Goal: Task Accomplishment & Management: Complete application form

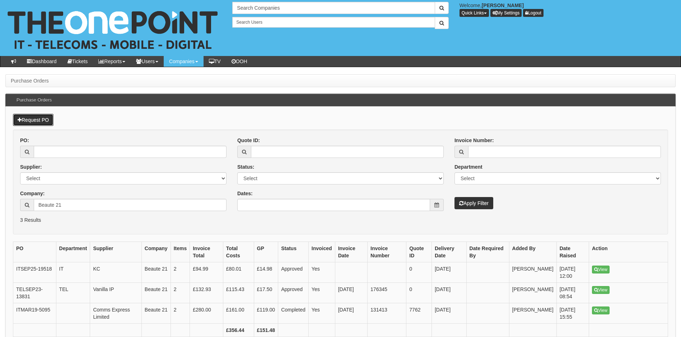
click at [31, 116] on link "Request PO" at bounding box center [33, 120] width 41 height 12
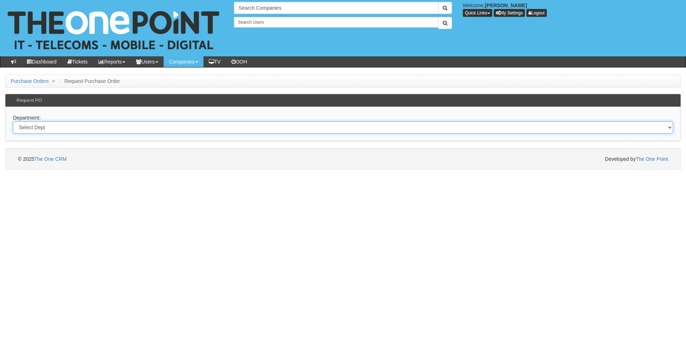
click at [99, 126] on select "Select Dept Digital Internal IT Mobiles Marketing Telecoms" at bounding box center [343, 127] width 661 height 12
select select "?pipeID=&dept=MOB"
click at [13, 121] on select "Select Dept Digital Internal IT Mobiles Marketing Telecoms" at bounding box center [343, 127] width 661 height 12
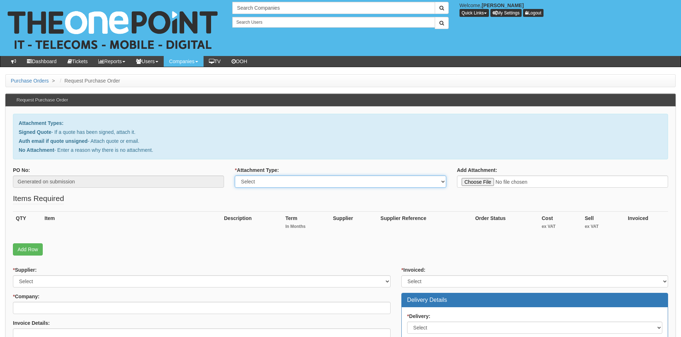
click at [285, 182] on select "Select Signed Quote Auth email with quote if unsigned No Attachment" at bounding box center [340, 182] width 211 height 12
select select "Signed Quote"
click at [235, 176] on select "Select Signed Quote Auth email with quote if unsigned No Attachment" at bounding box center [340, 182] width 211 height 12
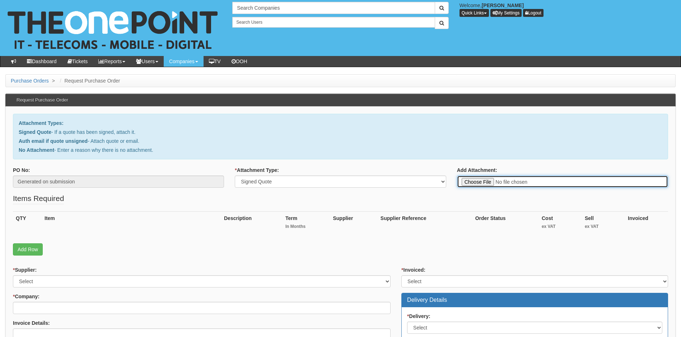
click at [484, 183] on input "Add Attachment:" at bounding box center [562, 182] width 211 height 12
type input "C:\fakepath\Samaritans Purse International - O2 renewal.pdf"
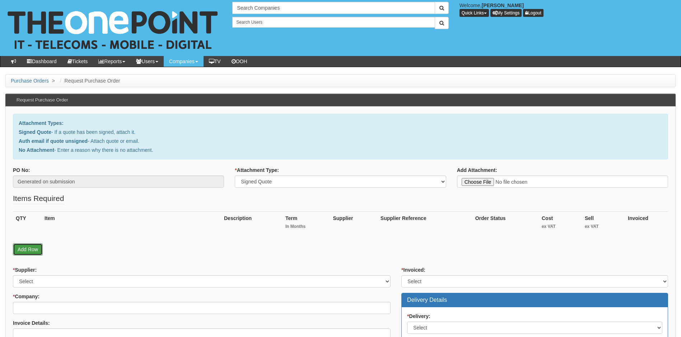
click at [27, 247] on link "Add Row" at bounding box center [28, 249] width 30 height 12
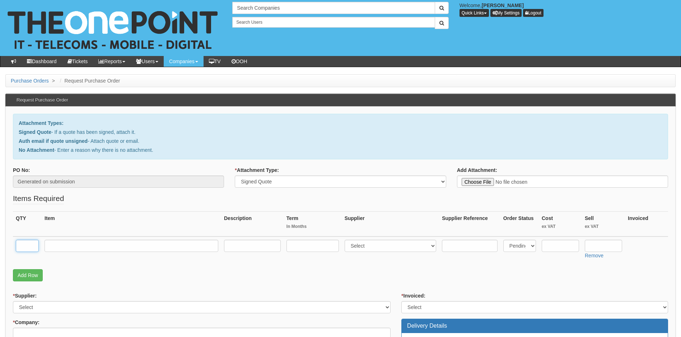
click at [27, 245] on input "text" at bounding box center [27, 246] width 23 height 12
type input "62"
type input "O2 Biz 20Gb SIMO"
type input "£14 per month"
type input "24"
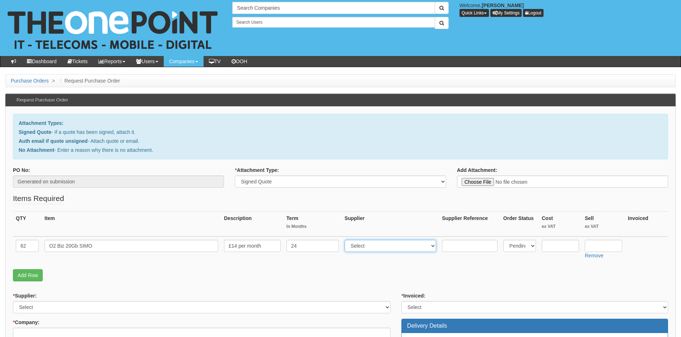
select select "54"
click at [33, 273] on link "Add Row" at bounding box center [28, 275] width 30 height 12
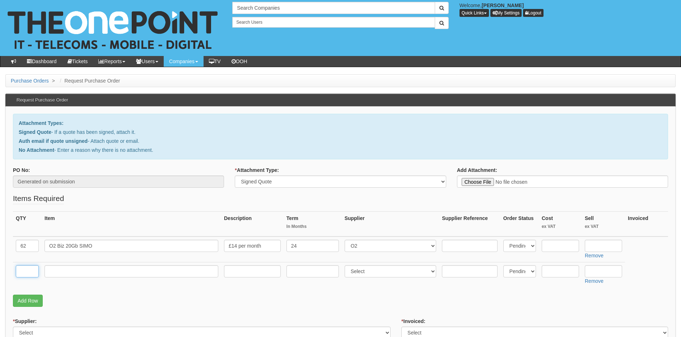
click at [32, 267] on input "text" at bounding box center [27, 271] width 23 height 12
type input "1"
type input "O2 Biz Unl SIMO"
type input "£20 per month"
type input "24"
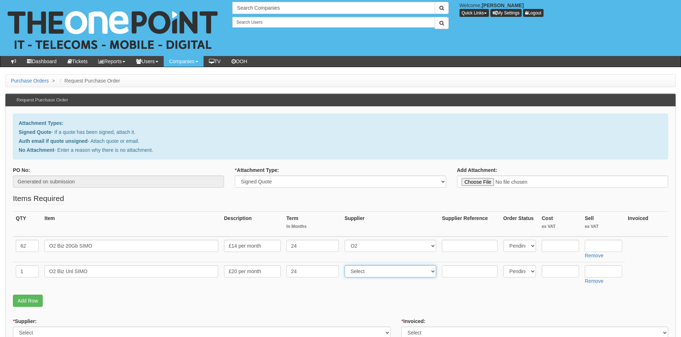
select select "54"
click at [594, 274] on input "text" at bounding box center [603, 271] width 37 height 12
type input "220.80"
click at [597, 245] on input "text" at bounding box center [603, 246] width 37 height 12
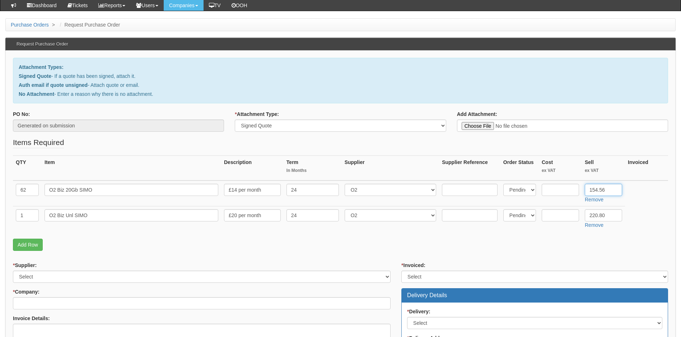
scroll to position [72, 0]
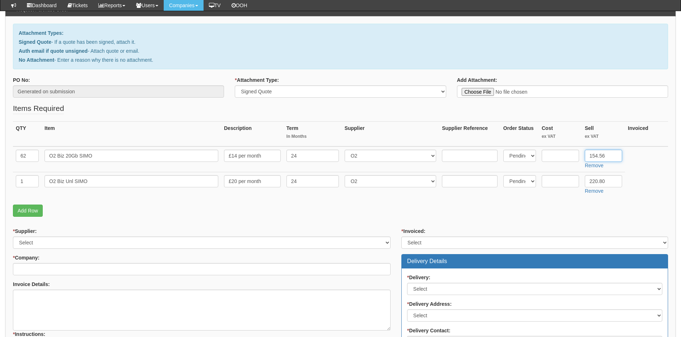
type input "154.56"
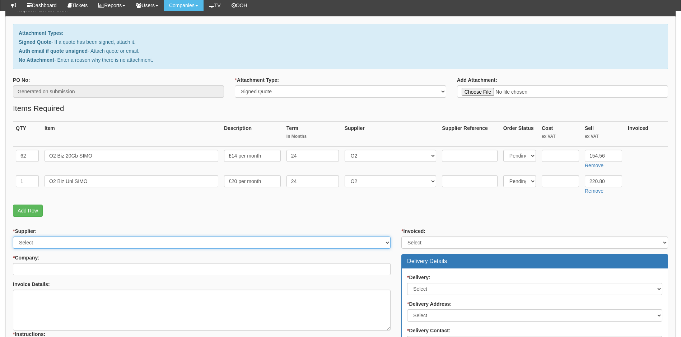
click at [179, 243] on select "Select 123 REG.co.uk 1Password 3 4Gon AA Jones Electric Ltd Abzorb Access Group…" at bounding box center [202, 243] width 378 height 12
select select "54"
click at [13, 237] on select "Select 123 REG.co.uk 1Password 3 4Gon AA Jones Electric Ltd Abzorb Access Group…" at bounding box center [202, 243] width 378 height 12
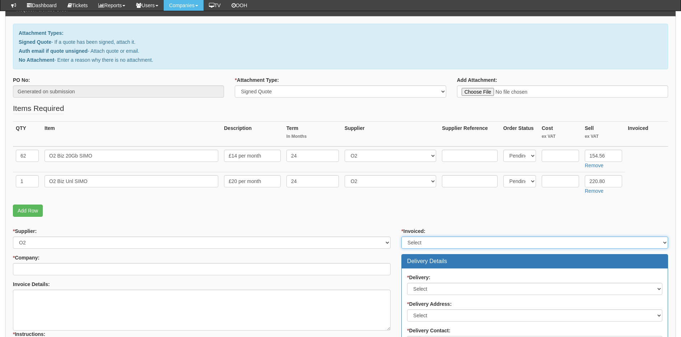
click at [475, 241] on select "Select Yes No N/A STB (part of order)" at bounding box center [534, 243] width 267 height 12
select select "1"
click at [401, 237] on select "Select Yes No N/A STB (part of order)" at bounding box center [534, 243] width 267 height 12
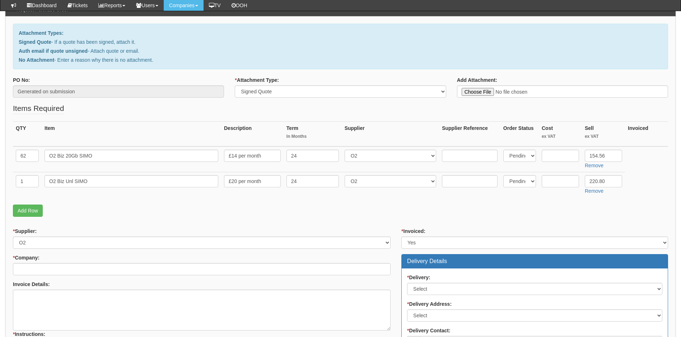
click at [451, 269] on div "* Delivery: Select No Not Applicable Yes * Delivery Address: Select Not Applica…" at bounding box center [535, 327] width 266 height 117
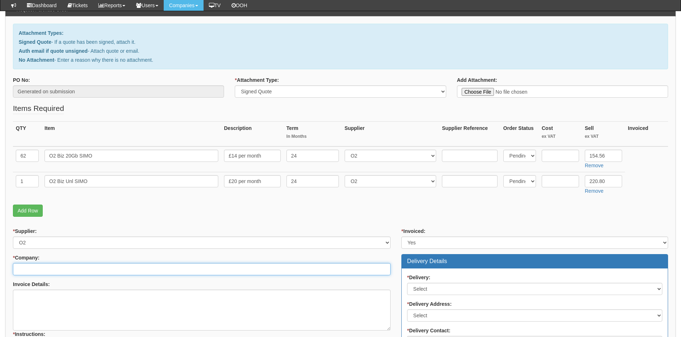
click at [170, 271] on input "* Company:" at bounding box center [202, 269] width 378 height 12
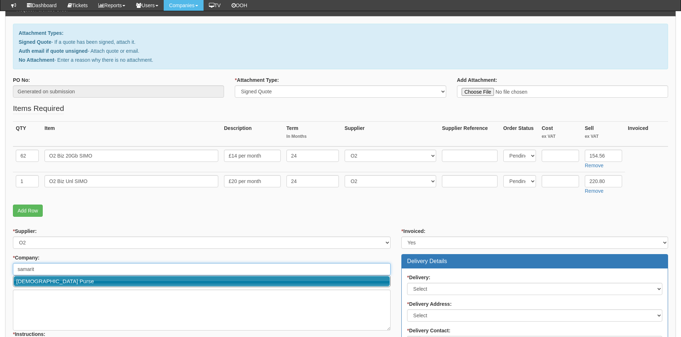
click at [140, 277] on link "[DEMOGRAPHIC_DATA] Purse" at bounding box center [202, 281] width 376 height 10
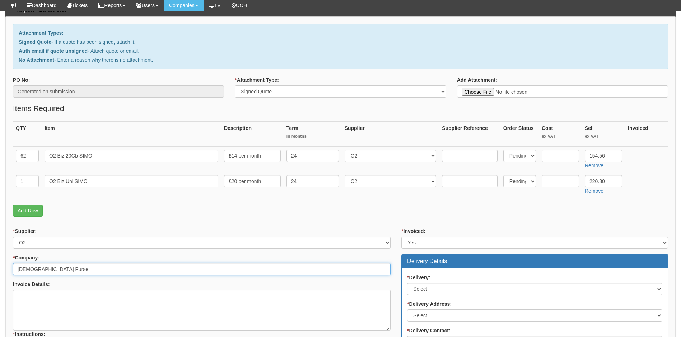
type input "[DEMOGRAPHIC_DATA] Purse"
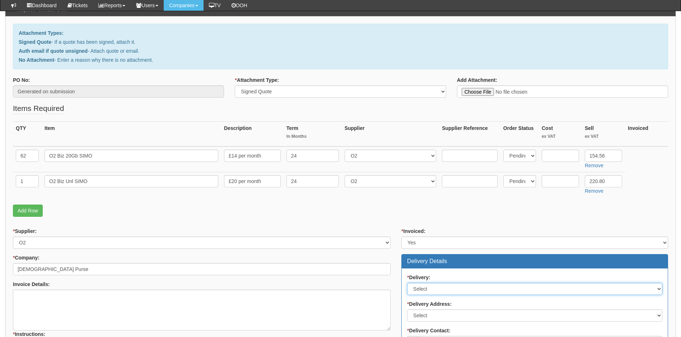
click at [452, 289] on select "Select No Not Applicable Yes" at bounding box center [534, 289] width 255 height 12
select select "3"
click at [407, 283] on select "Select No Not Applicable Yes" at bounding box center [534, 289] width 255 height 12
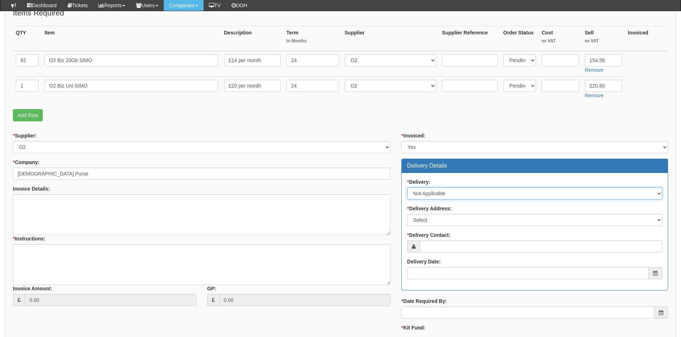
scroll to position [180, 0]
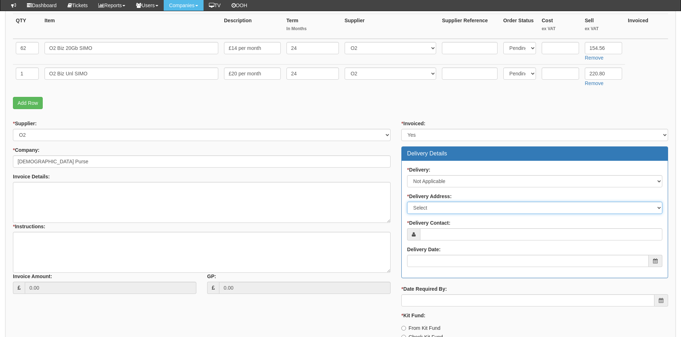
click at [467, 208] on select "Select Not Applicable Main Address - CV2 2TA Other" at bounding box center [534, 208] width 255 height 12
select select "N/A"
click at [407, 202] on select "Select Not Applicable Main Address - CV2 2TA Other" at bounding box center [534, 208] width 255 height 12
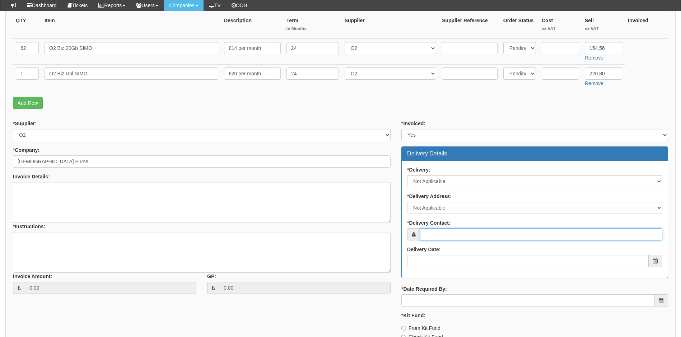
click at [456, 233] on input "* Delivery Contact:" at bounding box center [541, 234] width 242 height 12
click at [443, 234] on input "* Delivery Contact:" at bounding box center [541, 234] width 242 height 12
paste input "[EMAIL_ADDRESS][DOMAIN_NAME]"
type input "[EMAIL_ADDRESS][DOMAIN_NAME]"
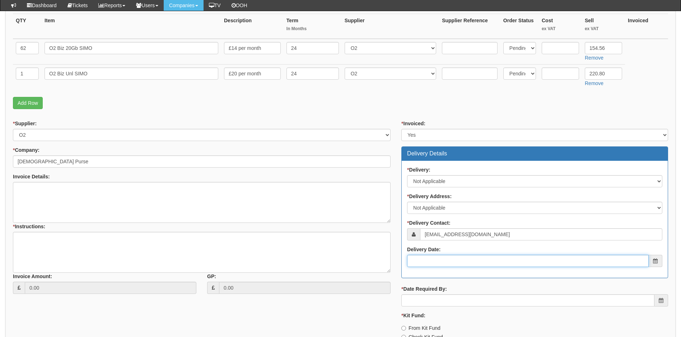
click at [443, 260] on input "Delivery Date:" at bounding box center [528, 261] width 242 height 12
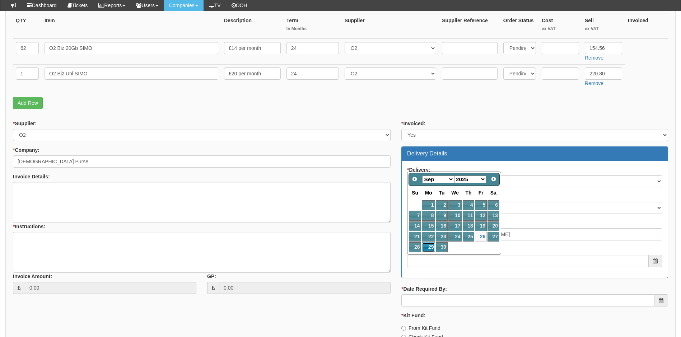
click at [429, 246] on link "29" at bounding box center [428, 247] width 13 height 10
type input "2025-09-29"
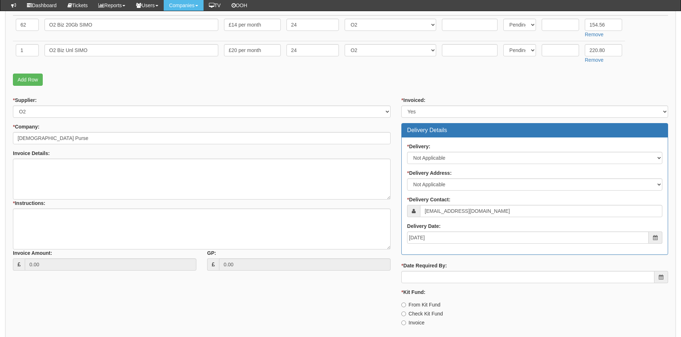
scroll to position [215, 0]
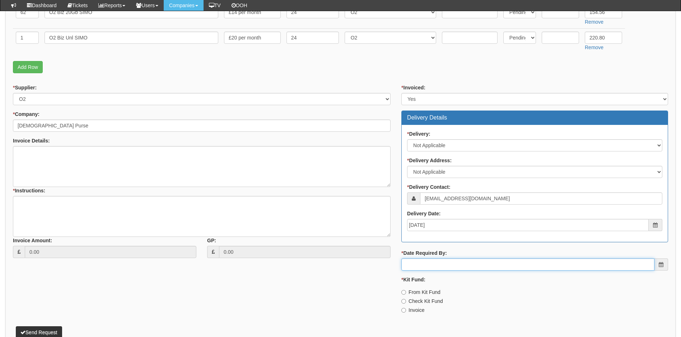
click at [453, 264] on input "* Date Required By:" at bounding box center [527, 264] width 253 height 12
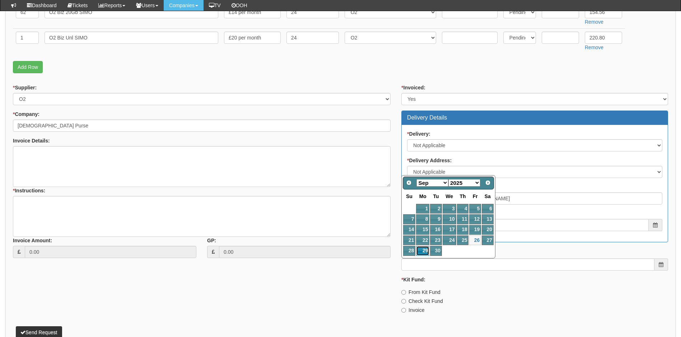
click at [426, 251] on link "29" at bounding box center [422, 251] width 13 height 10
type input "2025-09-29"
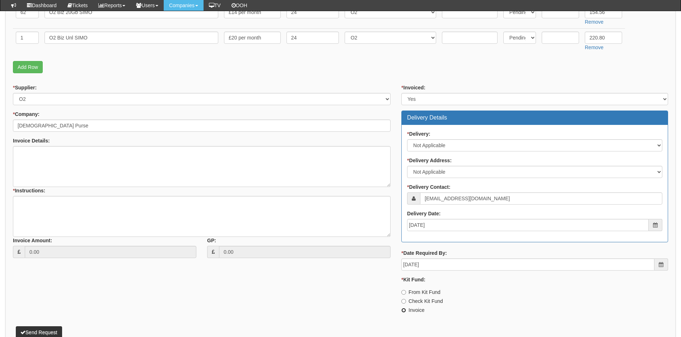
click at [403, 311] on input "Invoice" at bounding box center [403, 310] width 5 height 5
radio input "true"
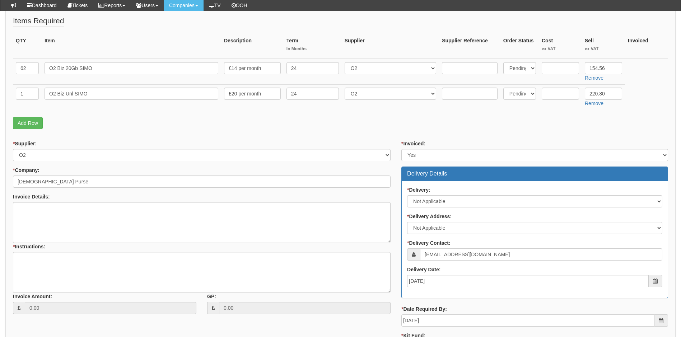
scroll to position [144, 0]
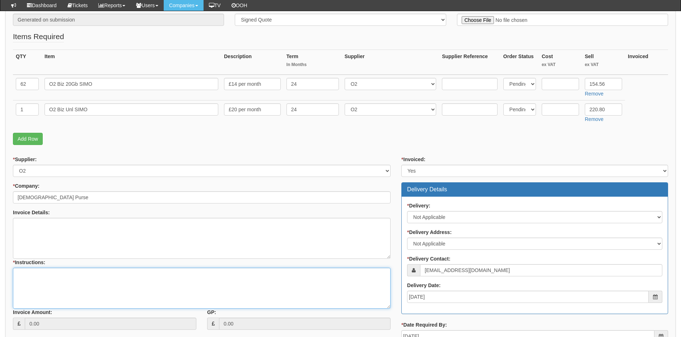
click at [52, 279] on textarea "* Instructions:" at bounding box center [202, 288] width 378 height 41
click at [51, 275] on textarea "Renewal of 63 O2 SIMO on 24 month term" at bounding box center [202, 288] width 378 height 41
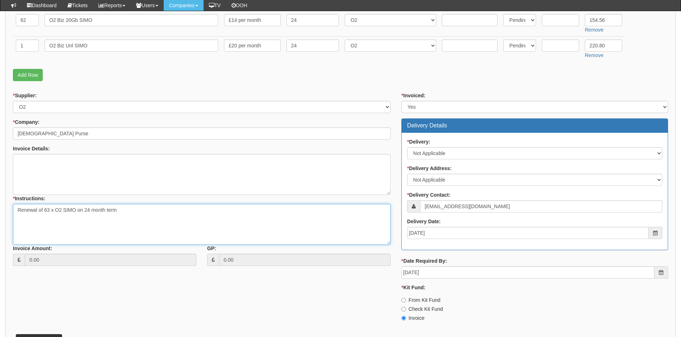
scroll to position [215, 0]
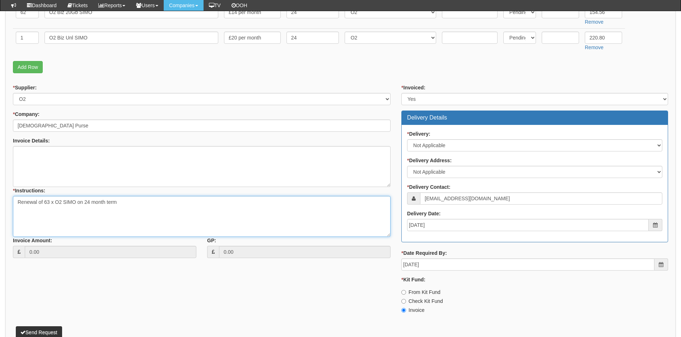
type textarea "Renewal of 63 x O2 SIMO on 24 month term"
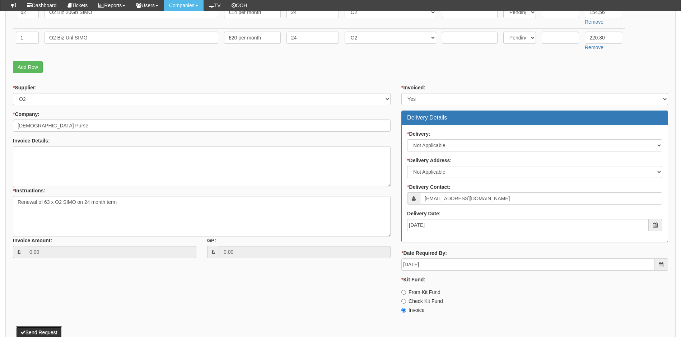
click at [59, 331] on button "Send Request" at bounding box center [39, 332] width 46 height 12
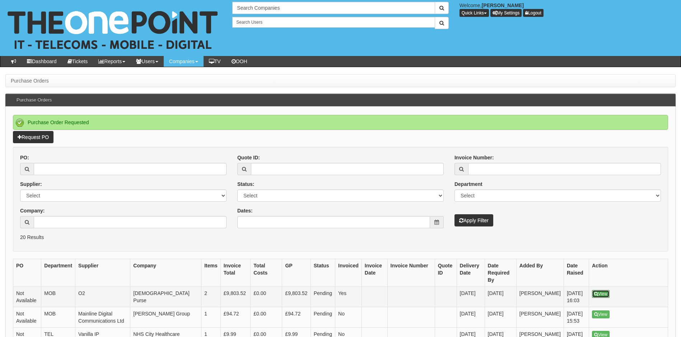
click at [604, 290] on link "View" at bounding box center [601, 294] width 18 height 8
